Goal: Task Accomplishment & Management: Manage account settings

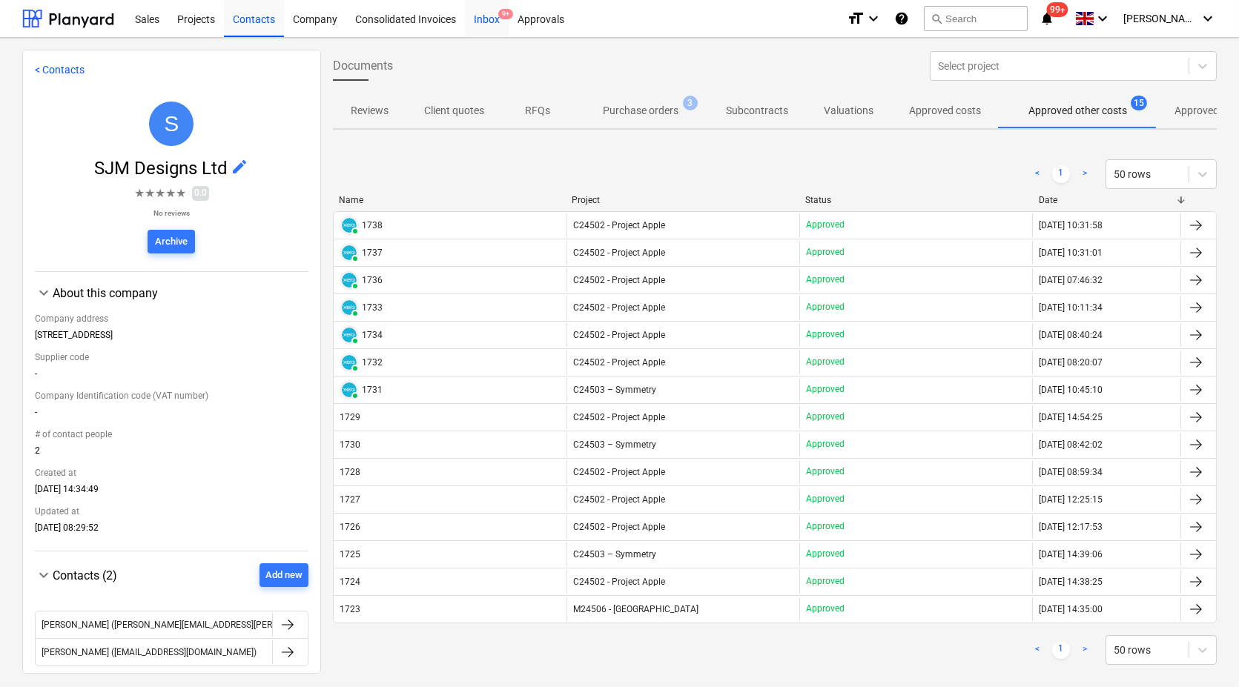
click at [490, 25] on div "Inbox 9+" at bounding box center [487, 18] width 44 height 38
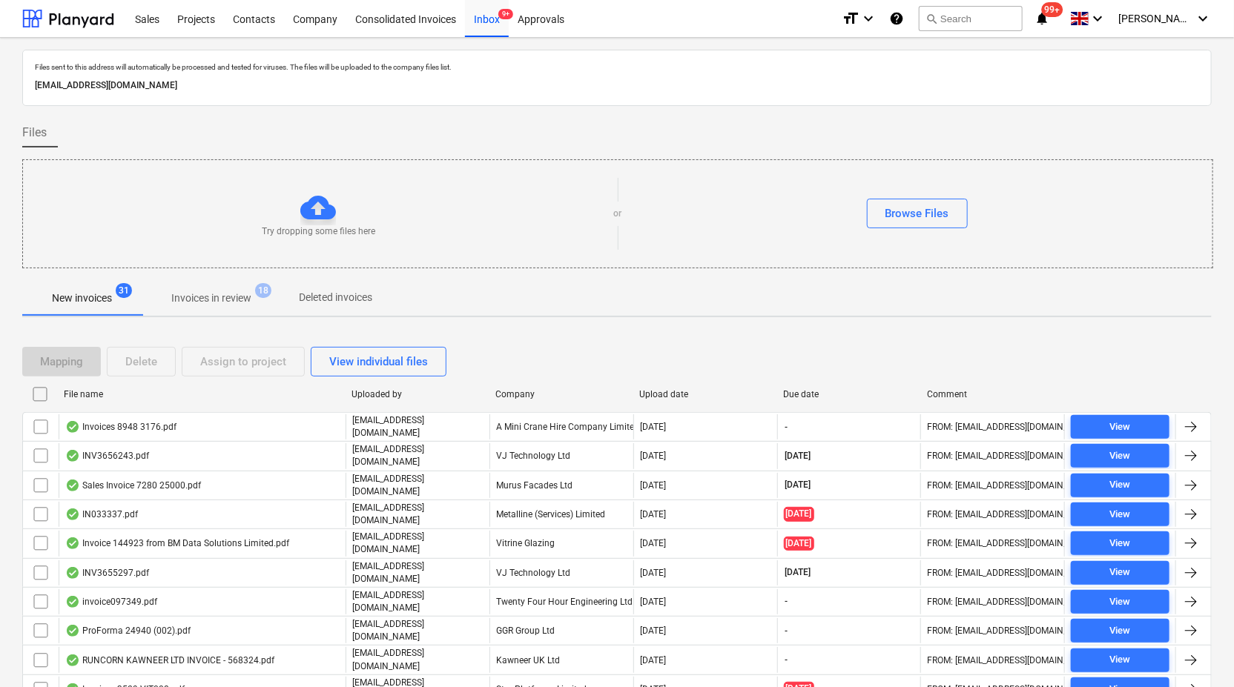
click at [516, 397] on div "Company" at bounding box center [561, 394] width 132 height 10
checkbox input "false"
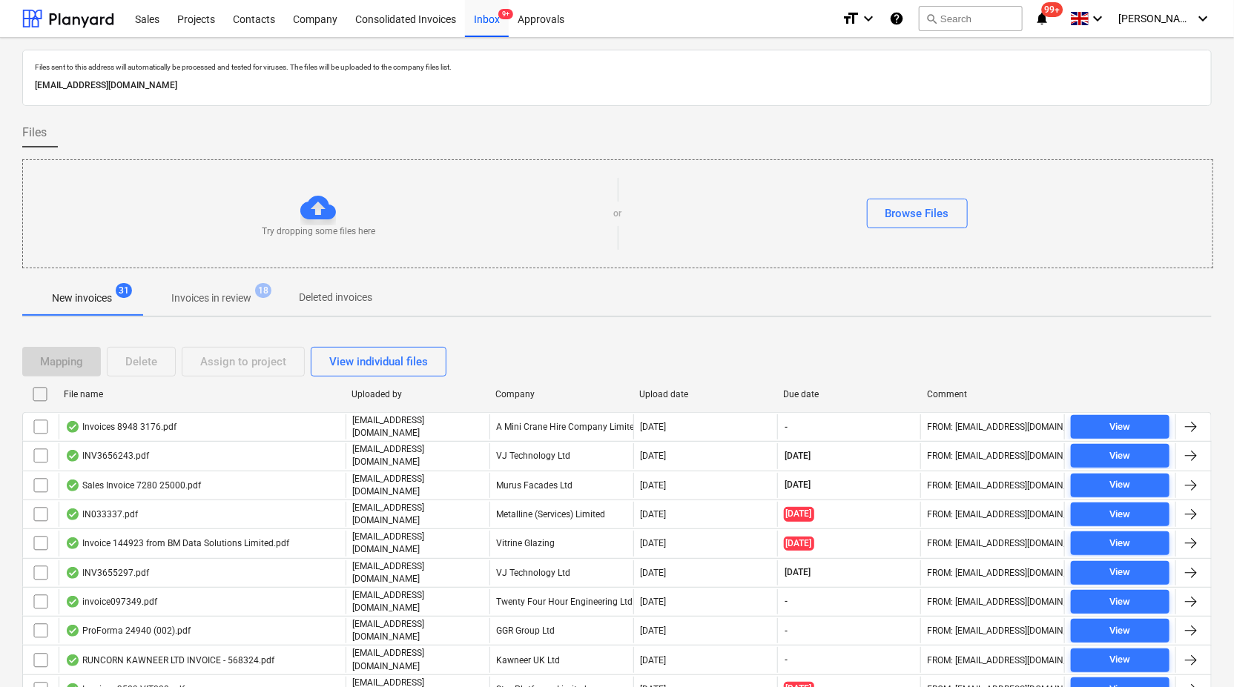
checkbox input "false"
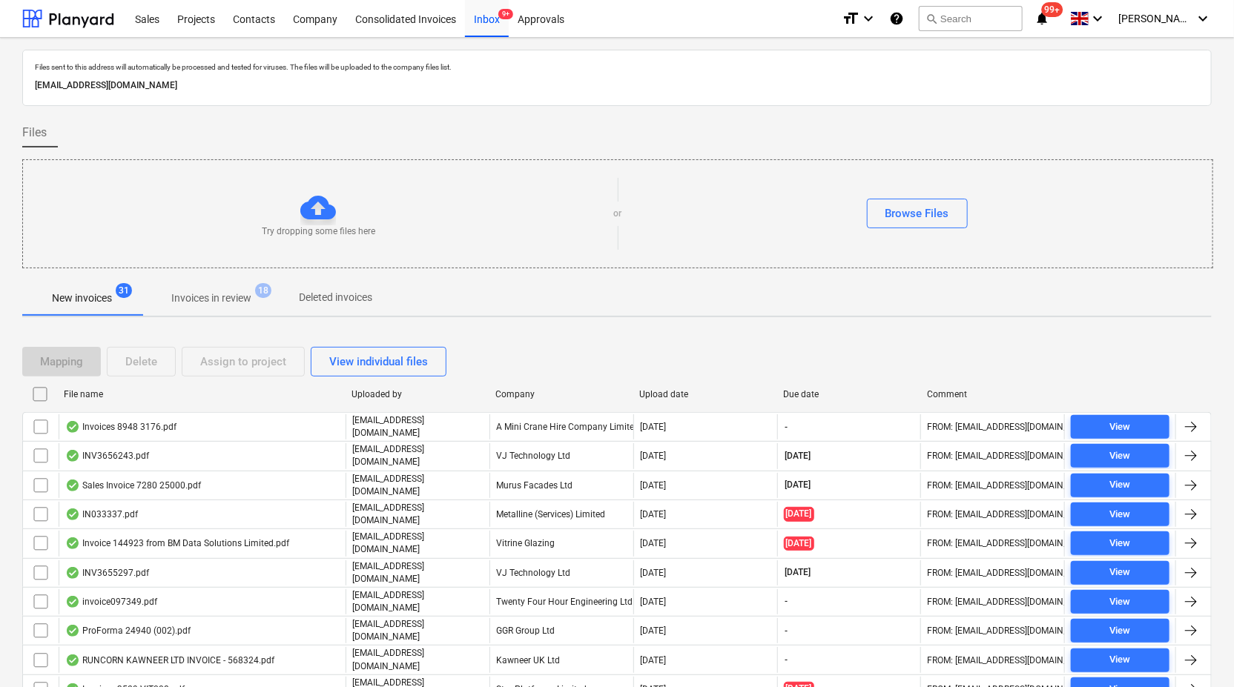
checkbox input "false"
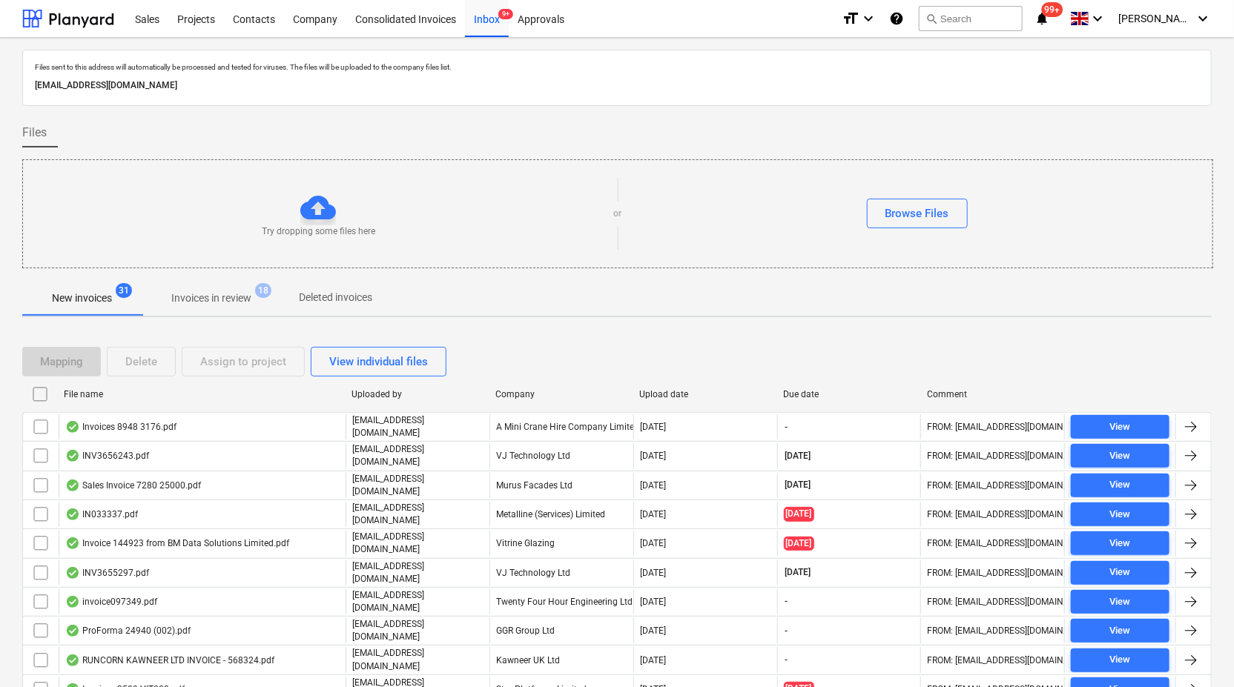
checkbox input "false"
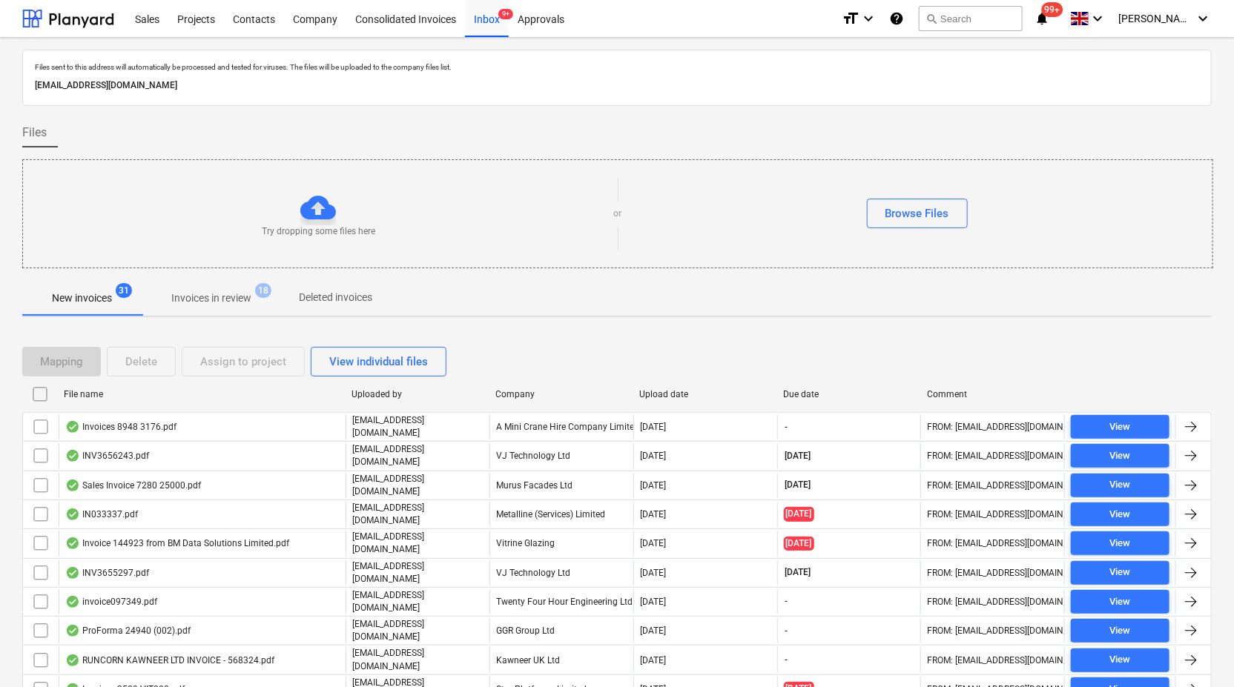
checkbox input "false"
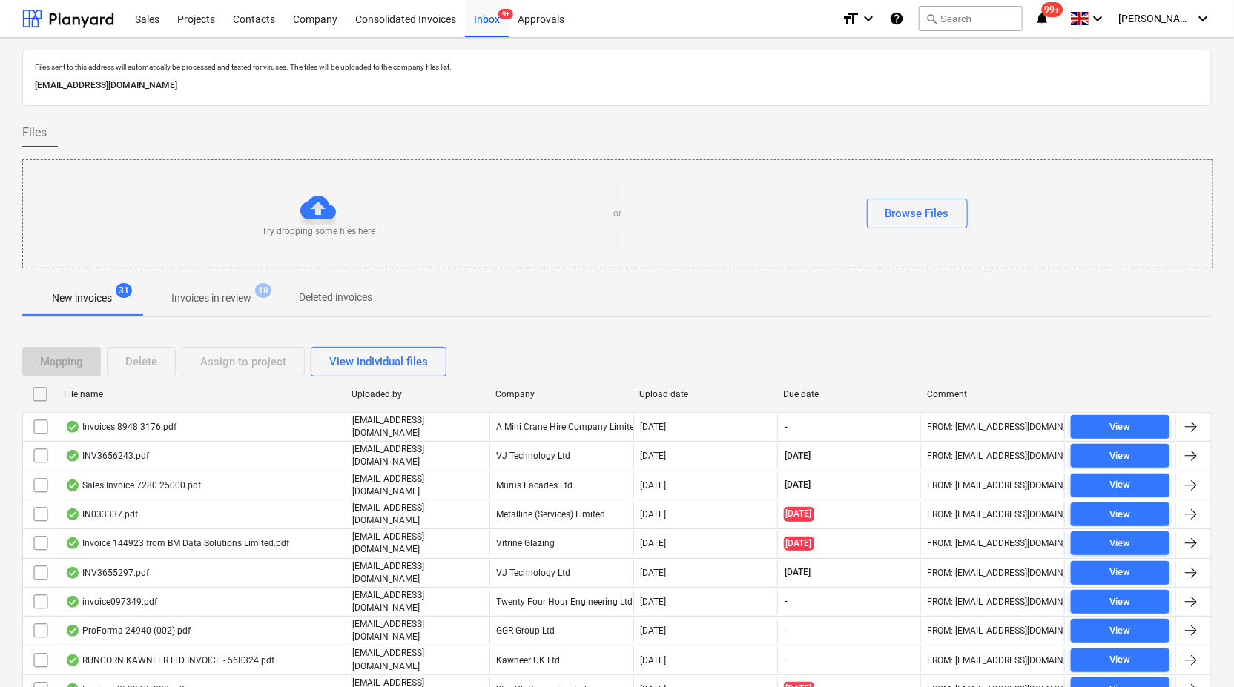
checkbox input "false"
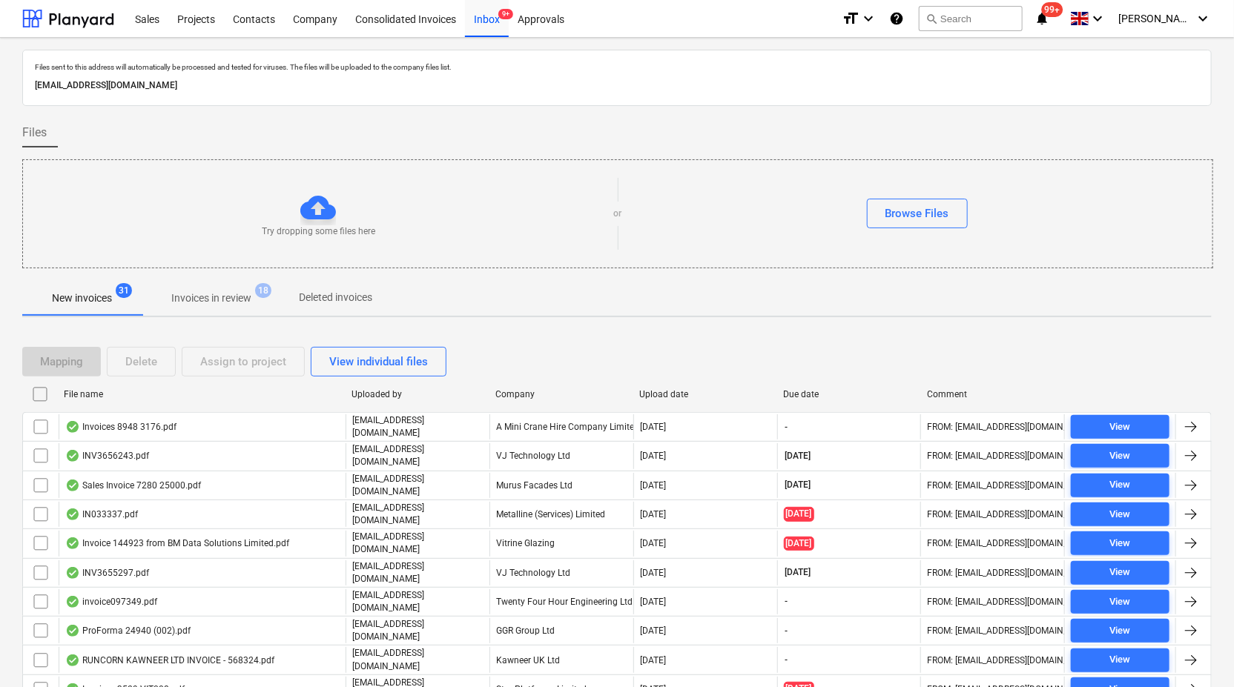
checkbox input "false"
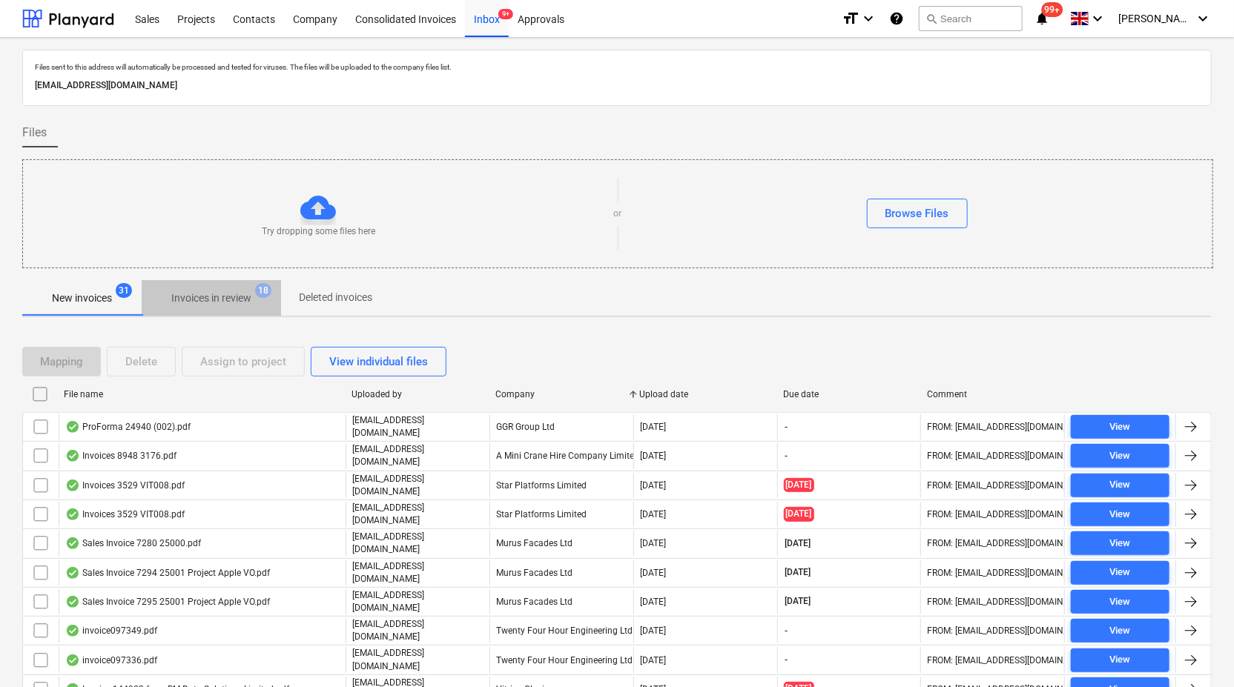
click at [239, 299] on p "Invoices in review" at bounding box center [211, 299] width 80 height 16
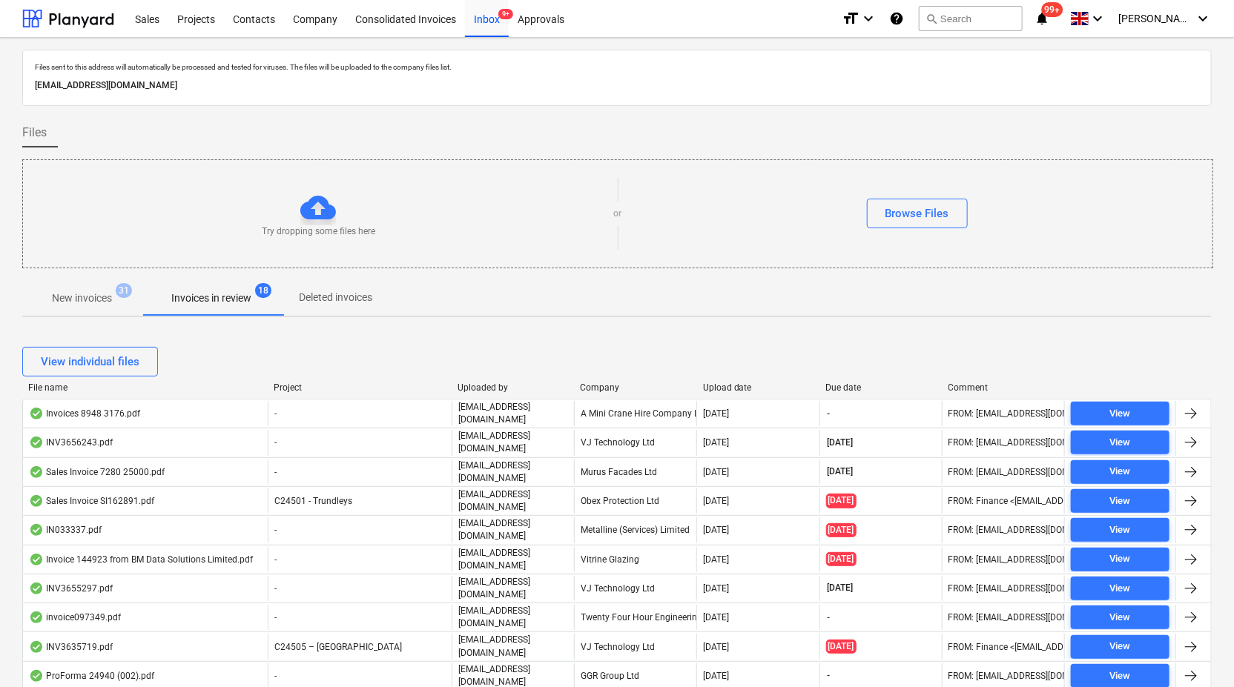
click at [605, 389] on div "Company" at bounding box center [635, 388] width 110 height 10
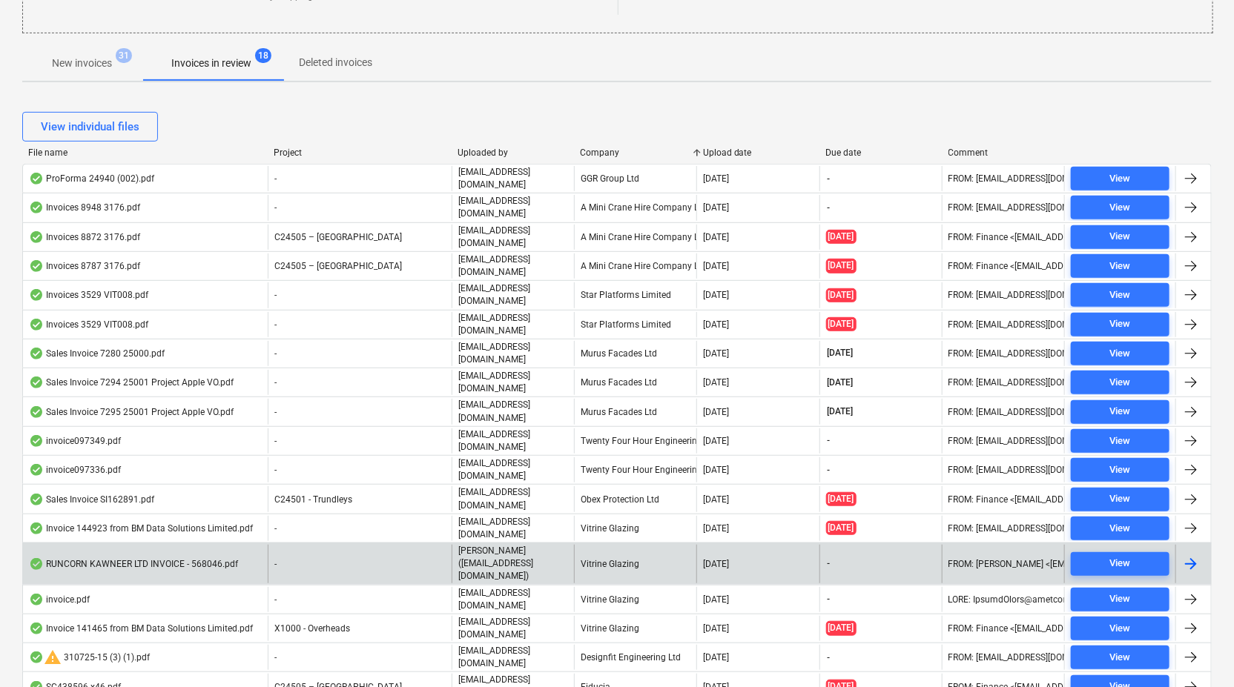
scroll to position [247, 0]
